Goal: Transaction & Acquisition: Purchase product/service

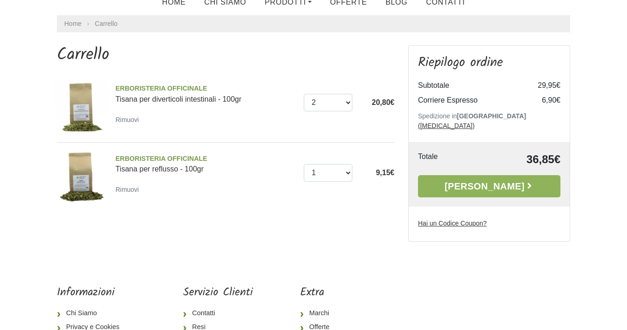
scroll to position [37, 0]
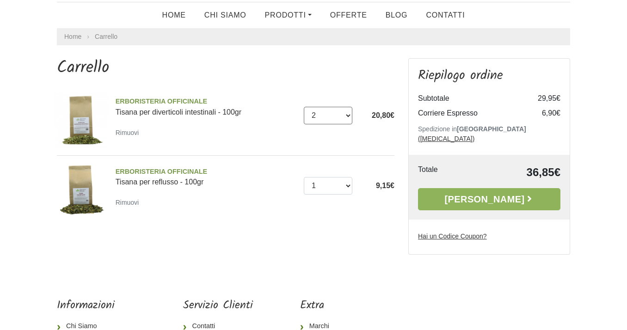
select select "1"
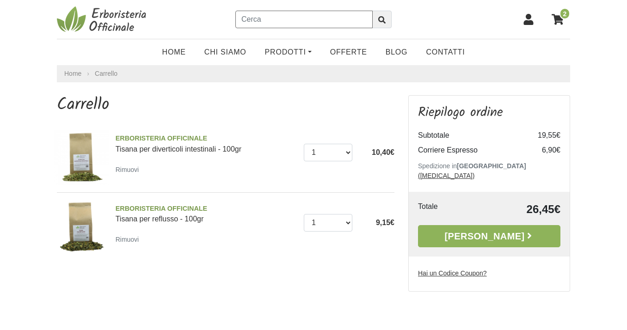
click at [280, 16] on input "text" at bounding box center [303, 20] width 137 height 18
type input "aloe"
click at [382, 19] on button "submit" at bounding box center [381, 20] width 19 height 18
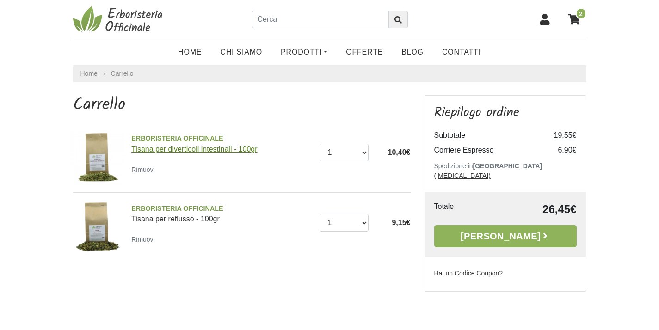
click at [178, 134] on span "ERBORISTERIA OFFICINALE" at bounding box center [221, 139] width 181 height 10
